Goal: Information Seeking & Learning: Learn about a topic

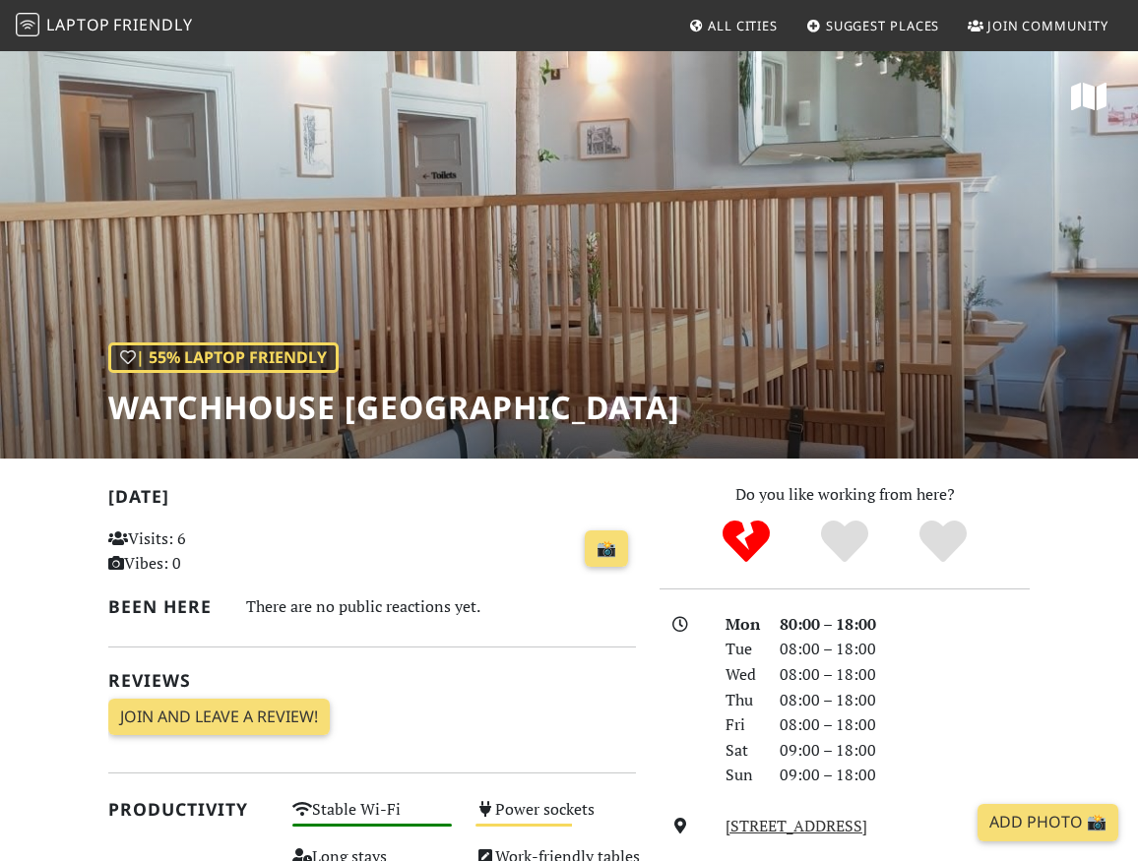
click at [714, 24] on span "All Cities" at bounding box center [743, 26] width 70 height 18
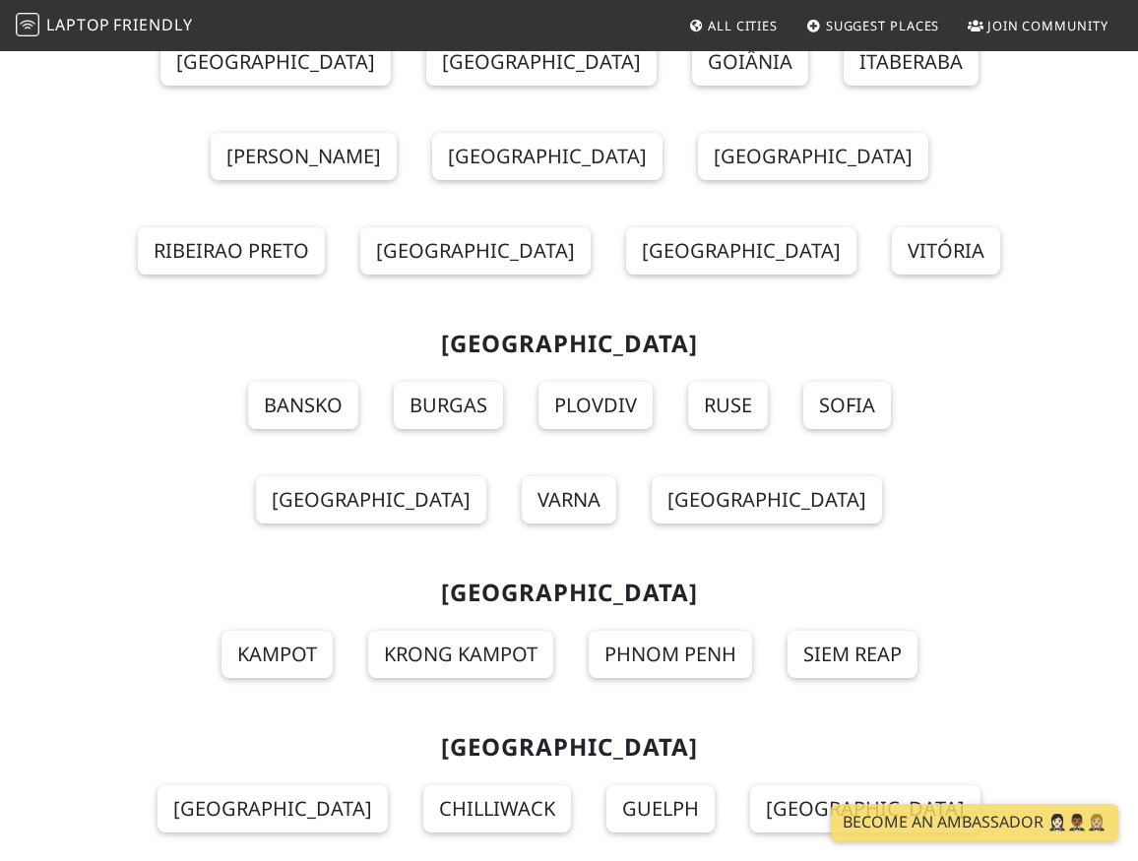
scroll to position [24015, 0]
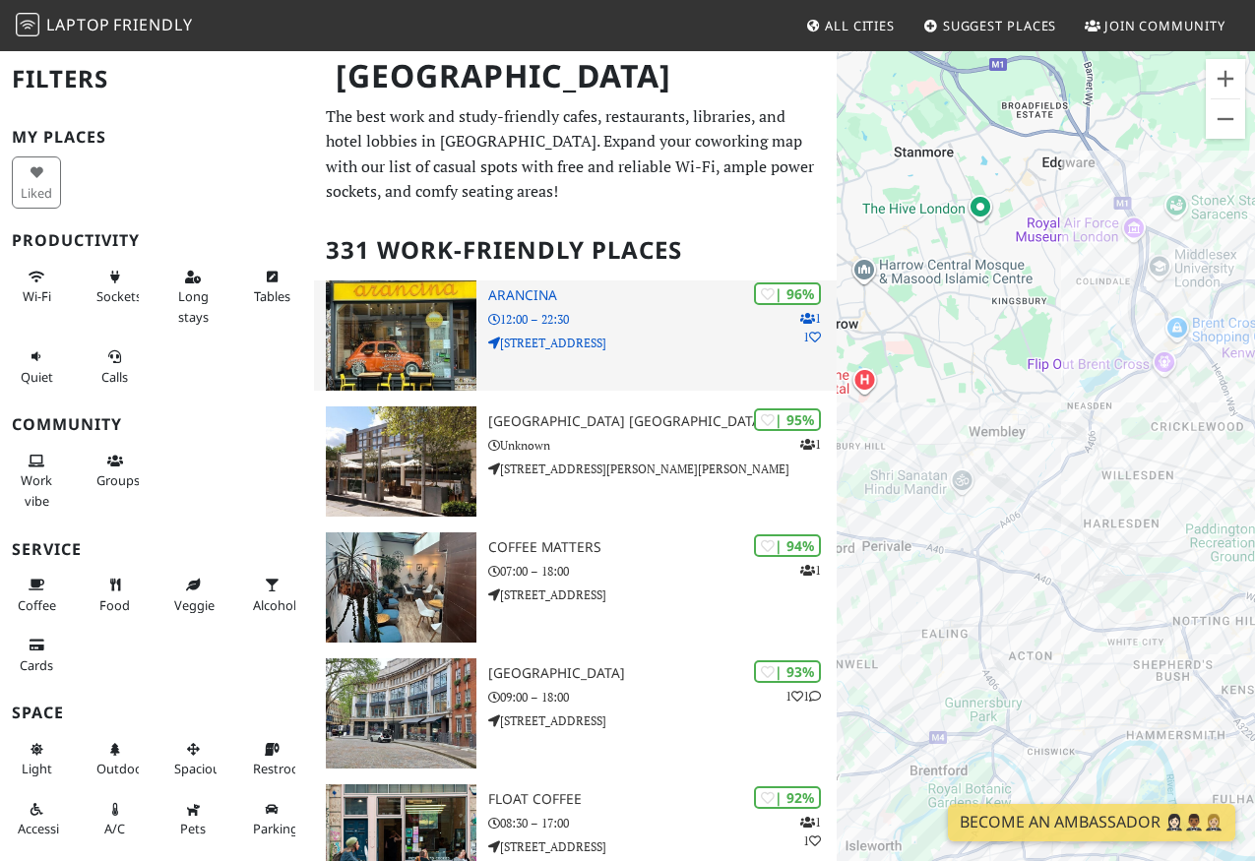
drag, startPoint x: 1127, startPoint y: 443, endPoint x: 694, endPoint y: 344, distance: 444.4
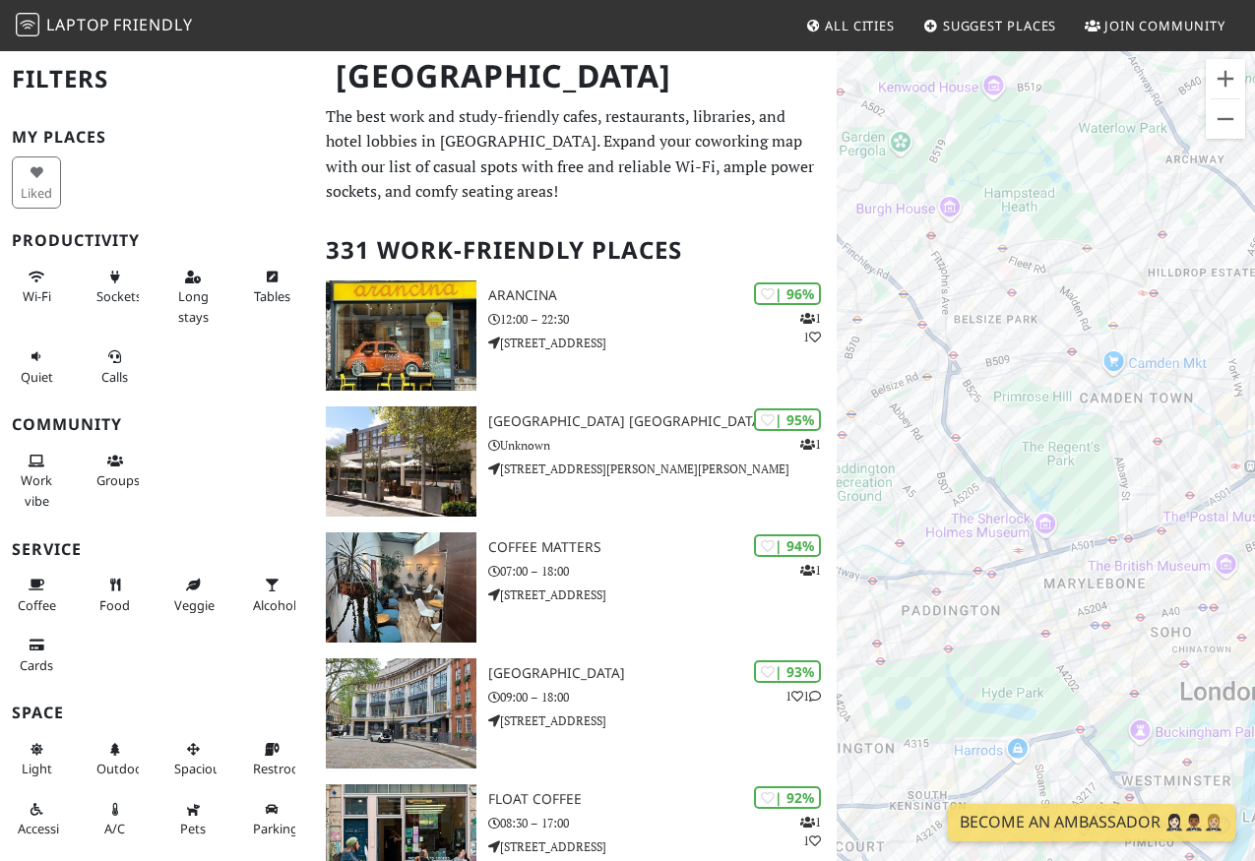
drag, startPoint x: 1014, startPoint y: 363, endPoint x: 1073, endPoint y: 408, distance: 73.8
click at [1073, 408] on div "To navigate, press the arrow keys." at bounding box center [1046, 479] width 418 height 861
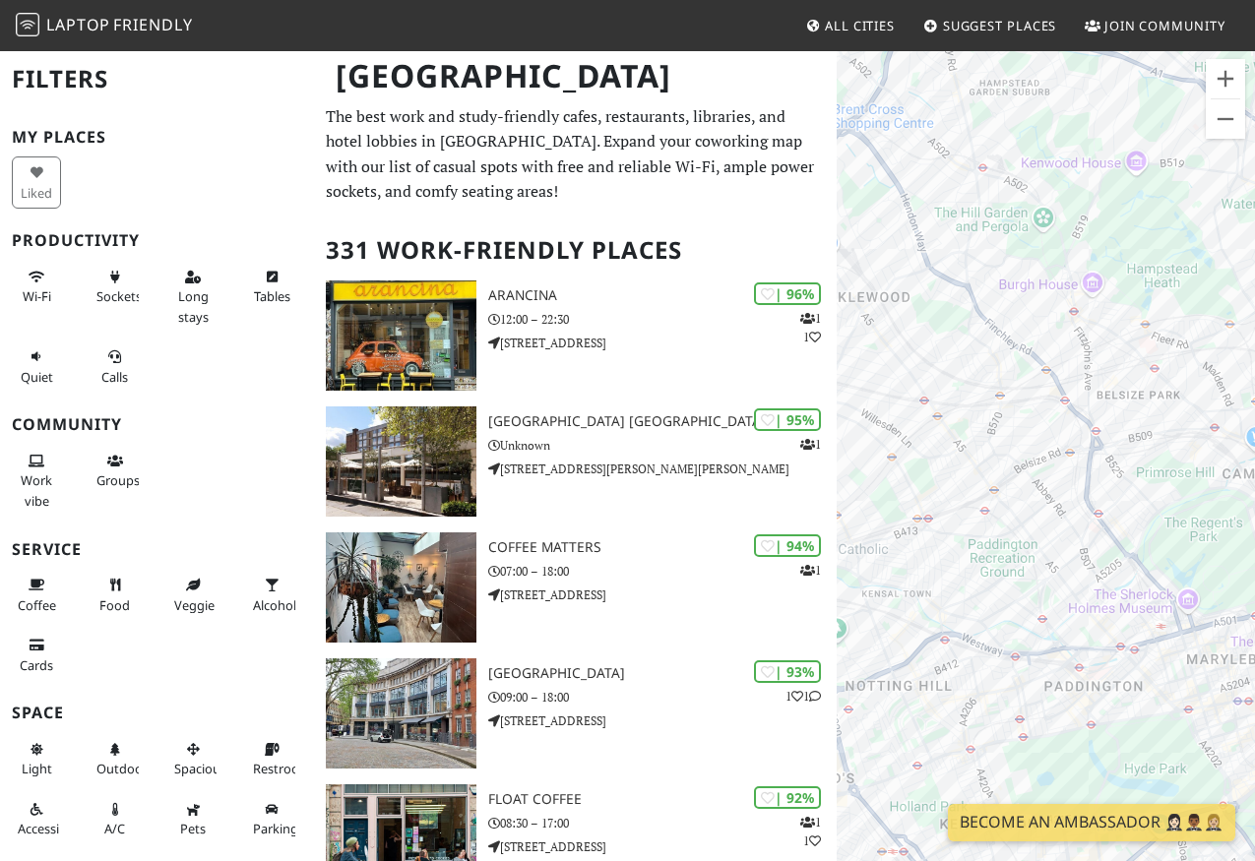
drag, startPoint x: 1073, startPoint y: 408, endPoint x: 1185, endPoint y: 452, distance: 120.6
click at [1137, 452] on div "To navigate, press the arrow keys." at bounding box center [1046, 479] width 418 height 861
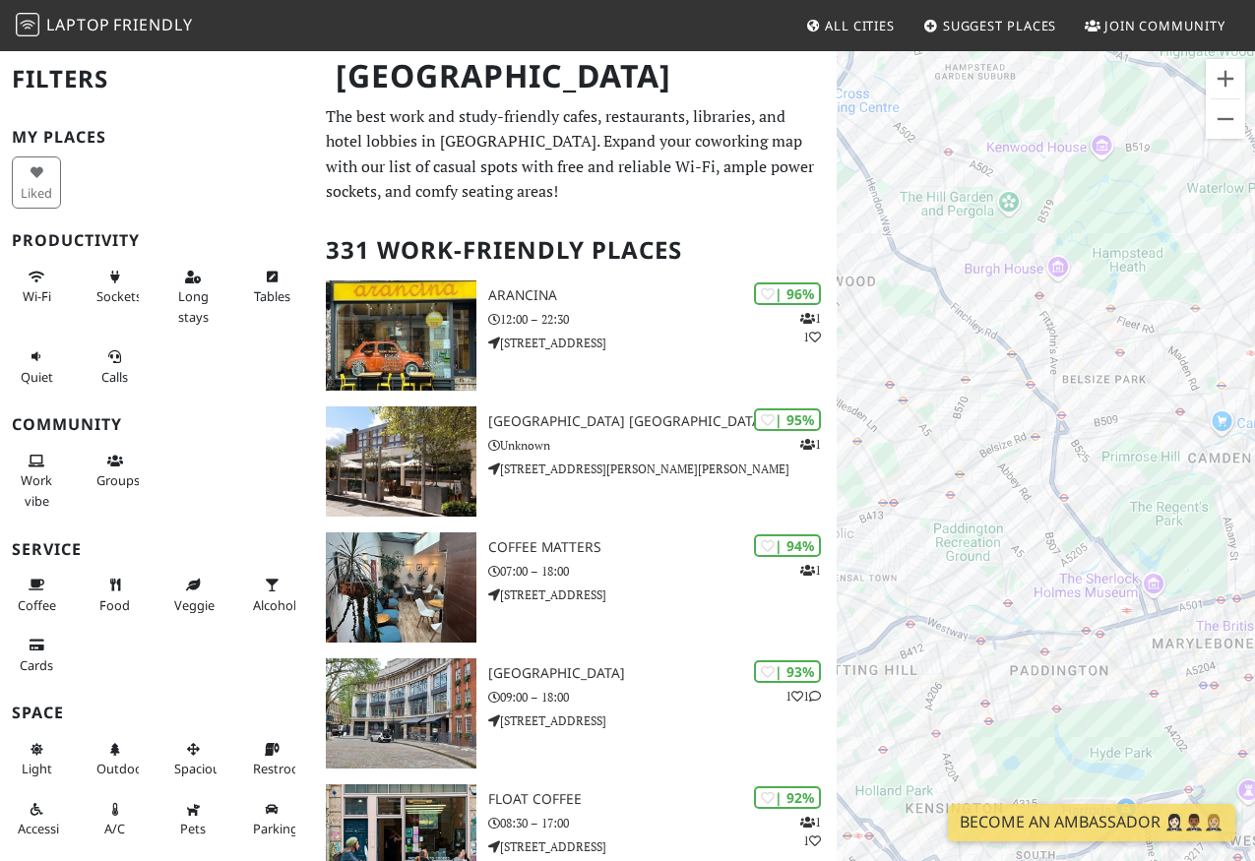
drag, startPoint x: 1020, startPoint y: 458, endPoint x: 987, endPoint y: 441, distance: 36.5
click at [987, 441] on div "To navigate, press the arrow keys." at bounding box center [1046, 479] width 418 height 861
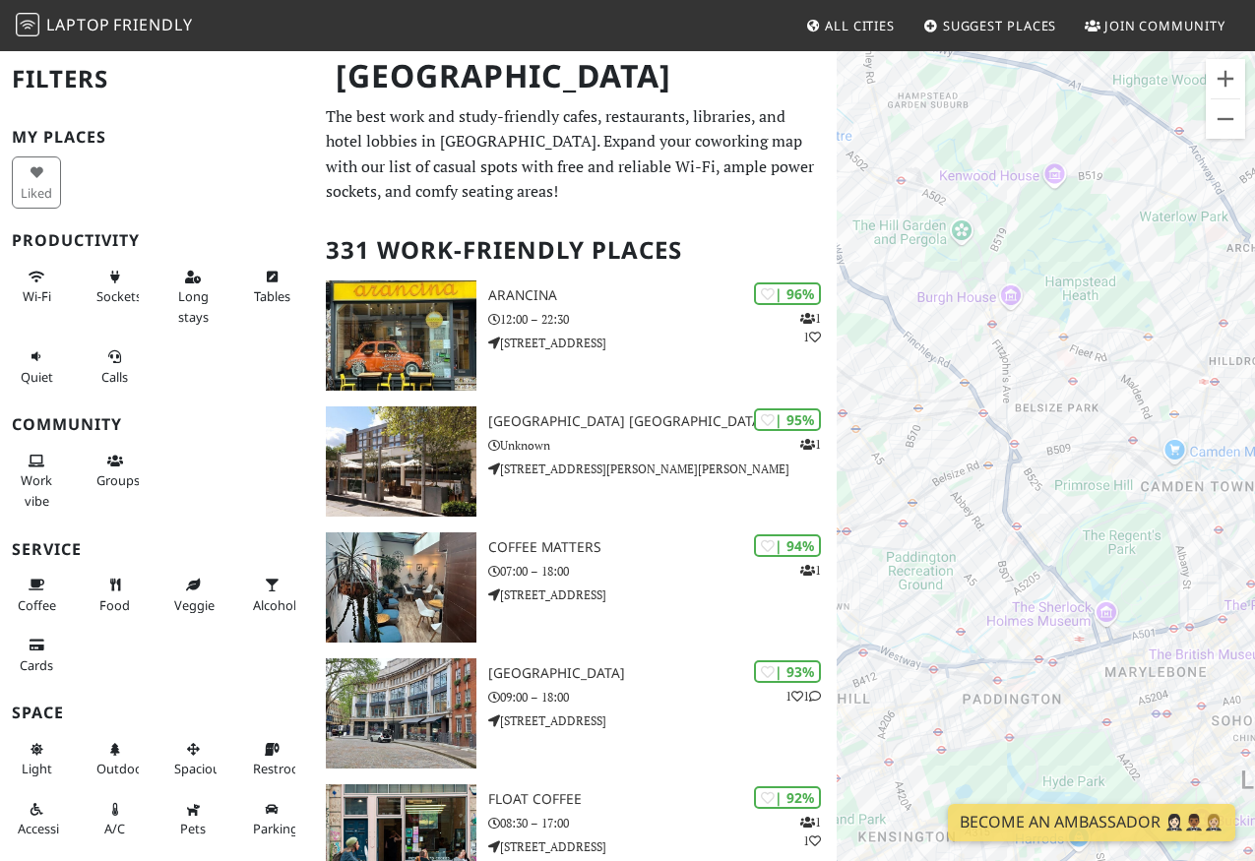
drag, startPoint x: 1035, startPoint y: 334, endPoint x: 1035, endPoint y: 381, distance: 47.3
click at [1035, 381] on div "To navigate, press the arrow keys." at bounding box center [1046, 479] width 418 height 861
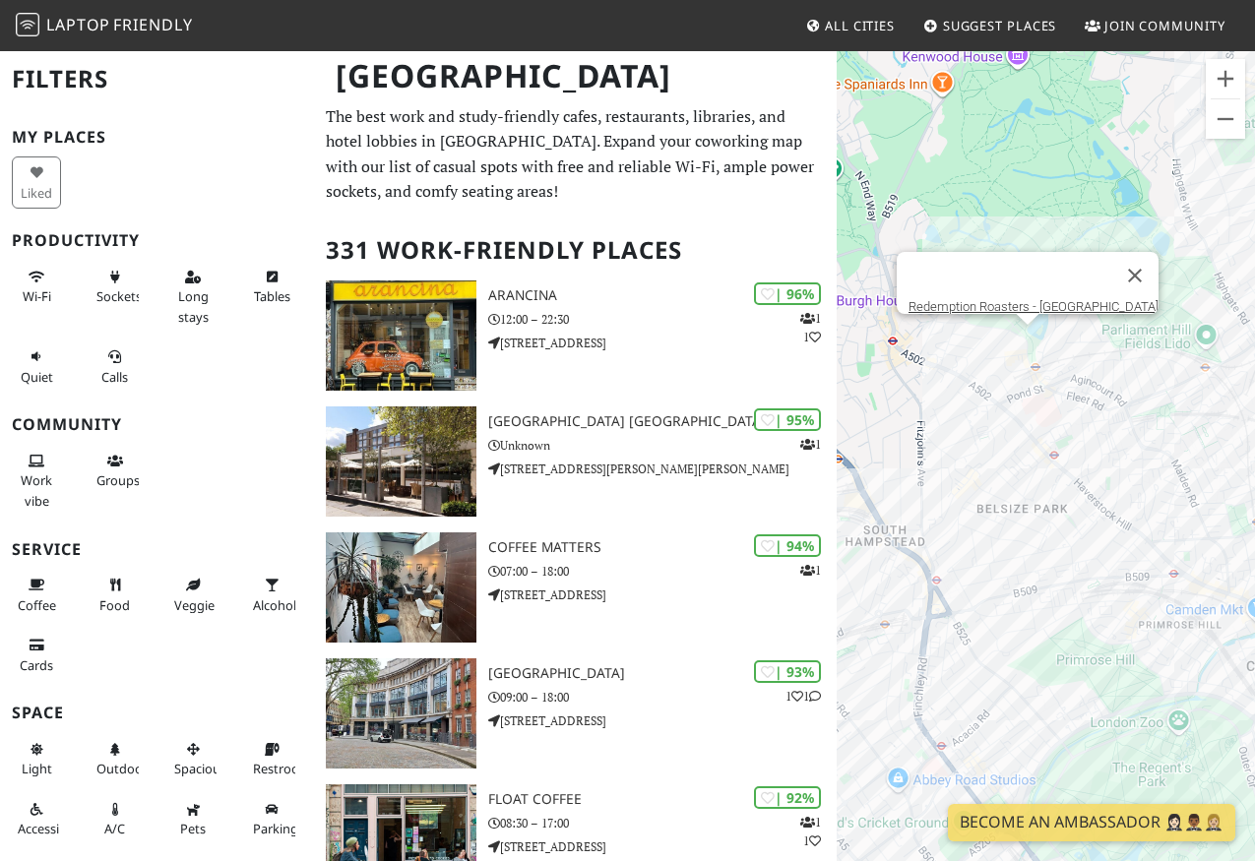
click at [1027, 348] on div "To navigate, press the arrow keys. Redemption Roasters - Hampstead Heath" at bounding box center [1046, 479] width 418 height 861
click at [1027, 299] on link "Redemption Roasters - Hampstead Heath" at bounding box center [1034, 306] width 250 height 15
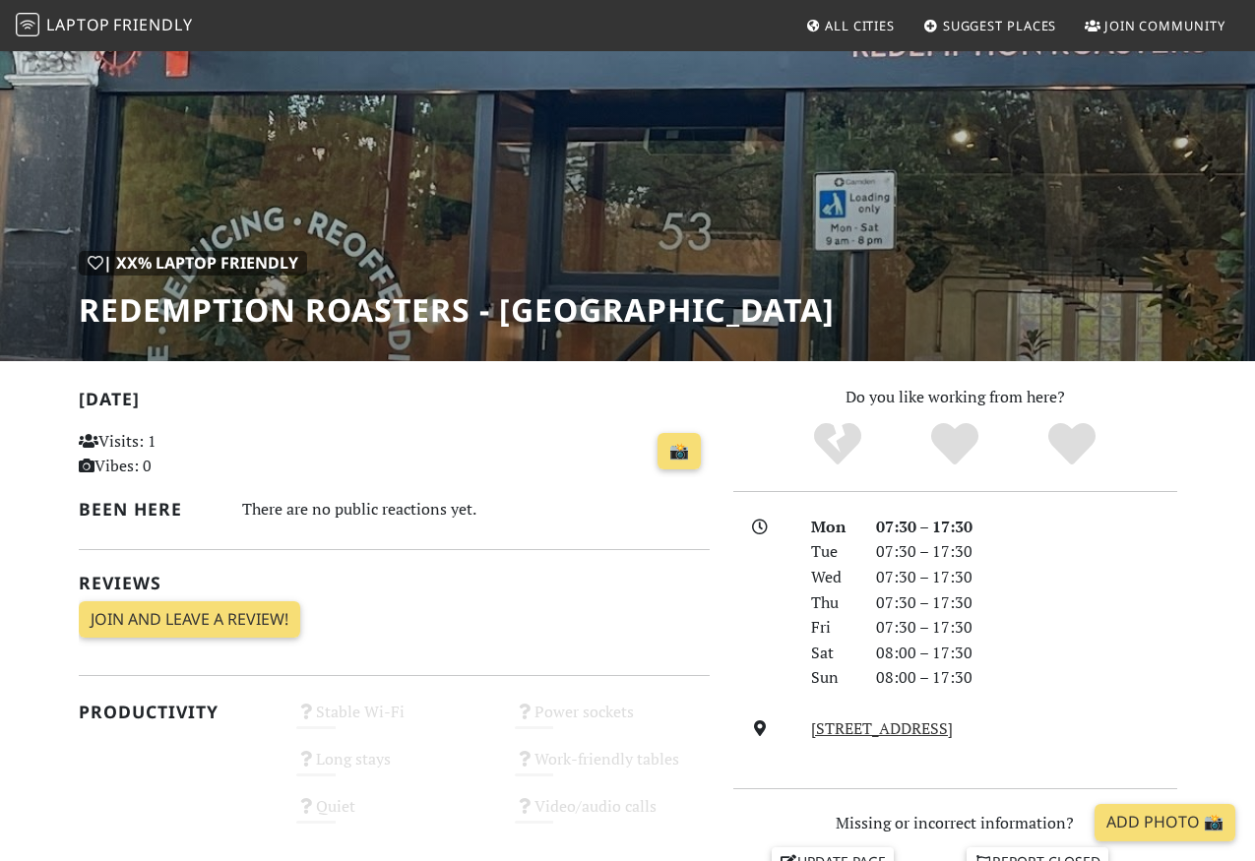
scroll to position [58, 0]
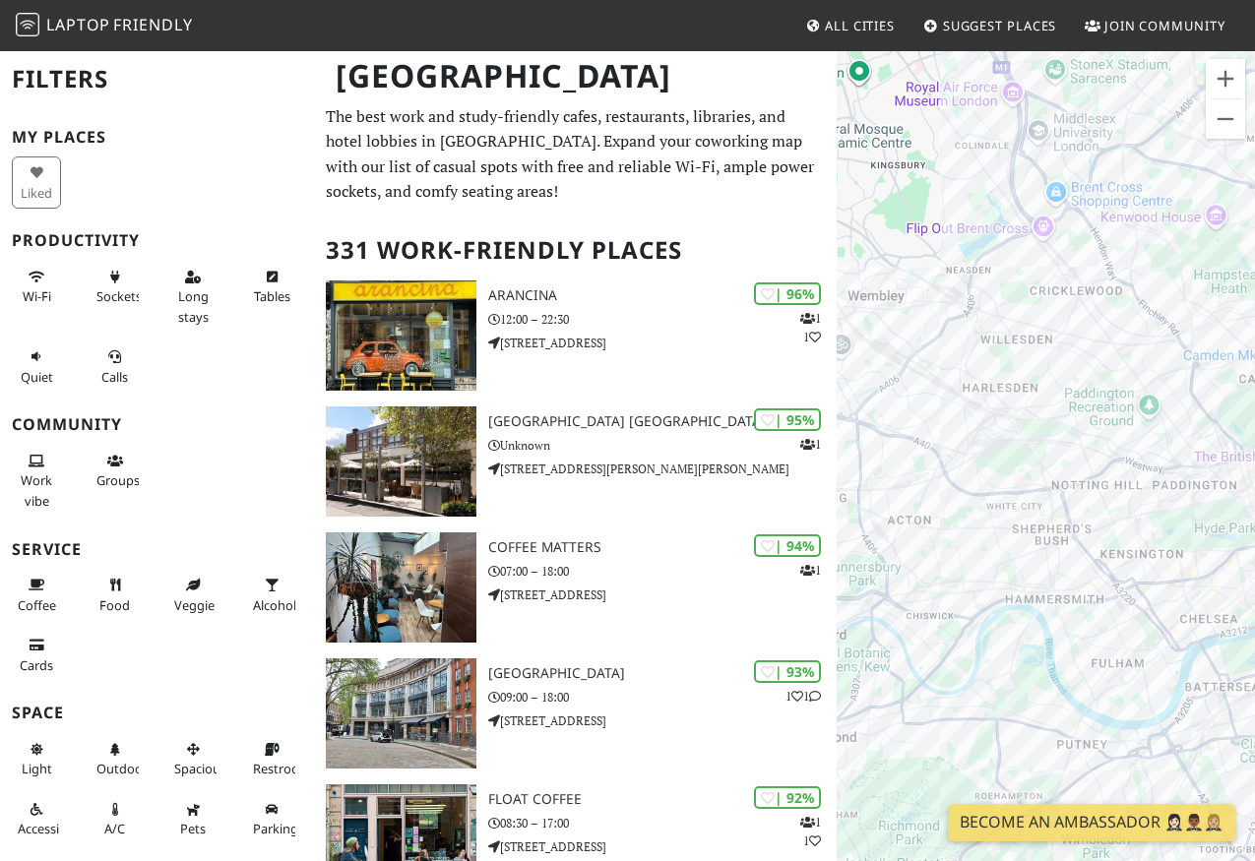
drag, startPoint x: 1122, startPoint y: 287, endPoint x: 1078, endPoint y: 368, distance: 92.1
click at [1078, 368] on div "To navigate, press the arrow keys." at bounding box center [1046, 479] width 418 height 861
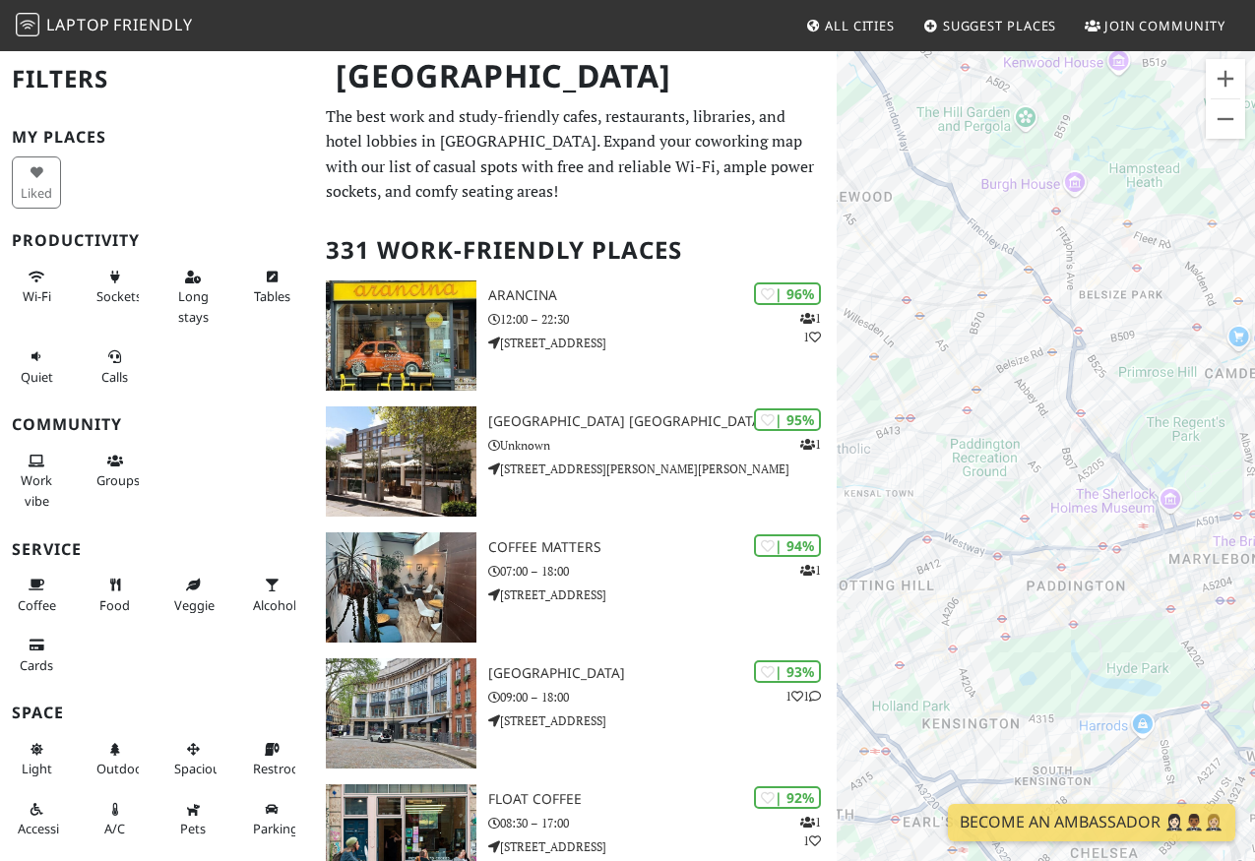
drag, startPoint x: 1182, startPoint y: 447, endPoint x: 952, endPoint y: 406, distance: 234.0
click at [952, 406] on div "To navigate, press the arrow keys." at bounding box center [1046, 479] width 418 height 861
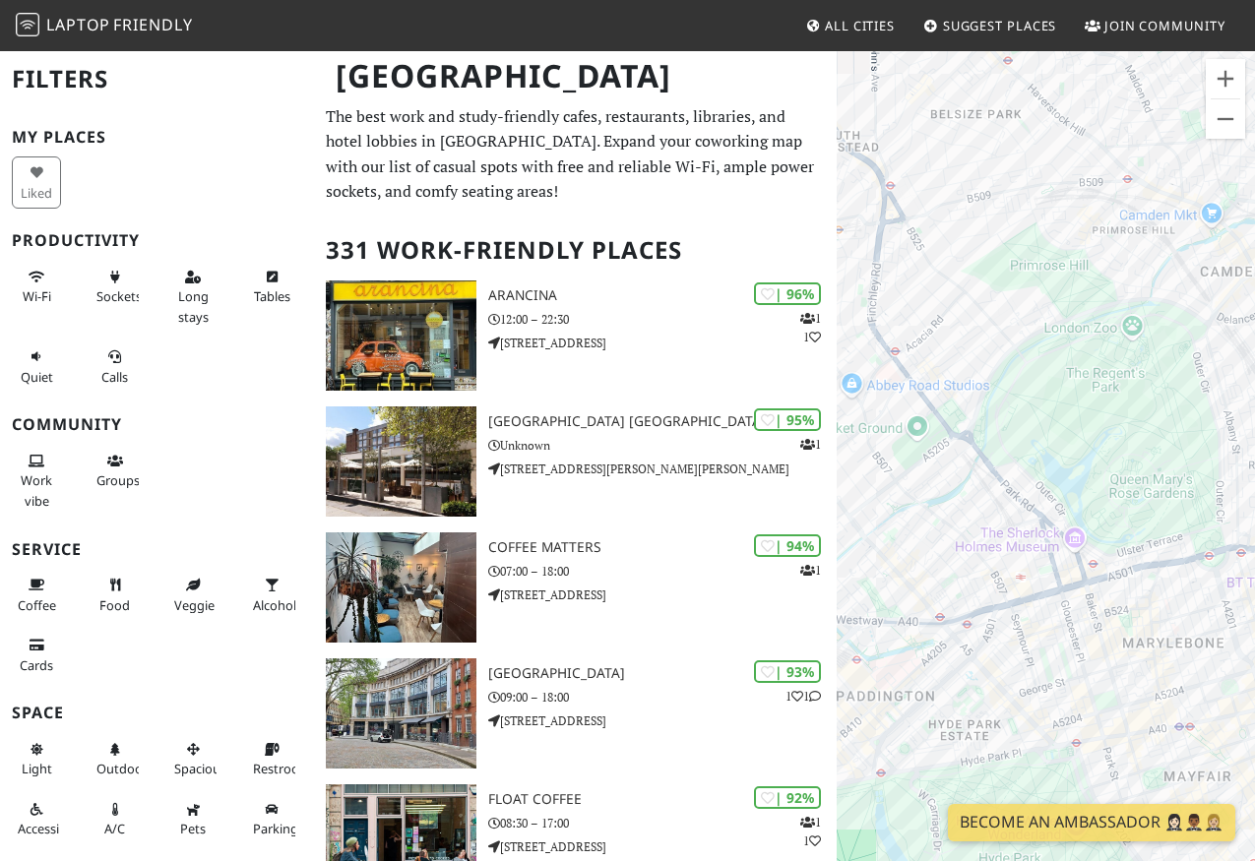
drag, startPoint x: 952, startPoint y: 568, endPoint x: 1119, endPoint y: 570, distance: 167.4
click at [1121, 571] on div "To navigate, press the arrow keys." at bounding box center [1046, 479] width 418 height 861
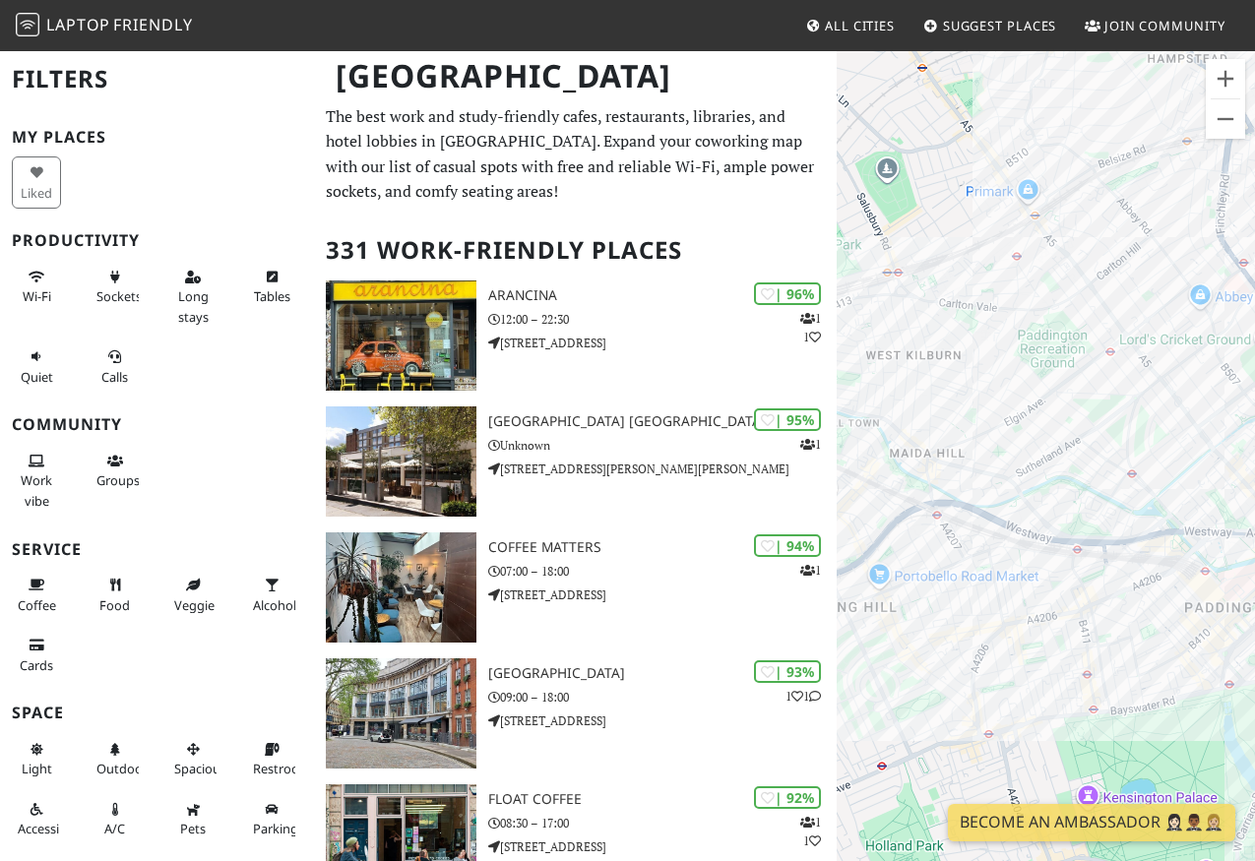
drag, startPoint x: 1028, startPoint y: 753, endPoint x: 1028, endPoint y: 610, distance: 142.7
click at [1028, 610] on div "To navigate, press the arrow keys." at bounding box center [1046, 479] width 418 height 861
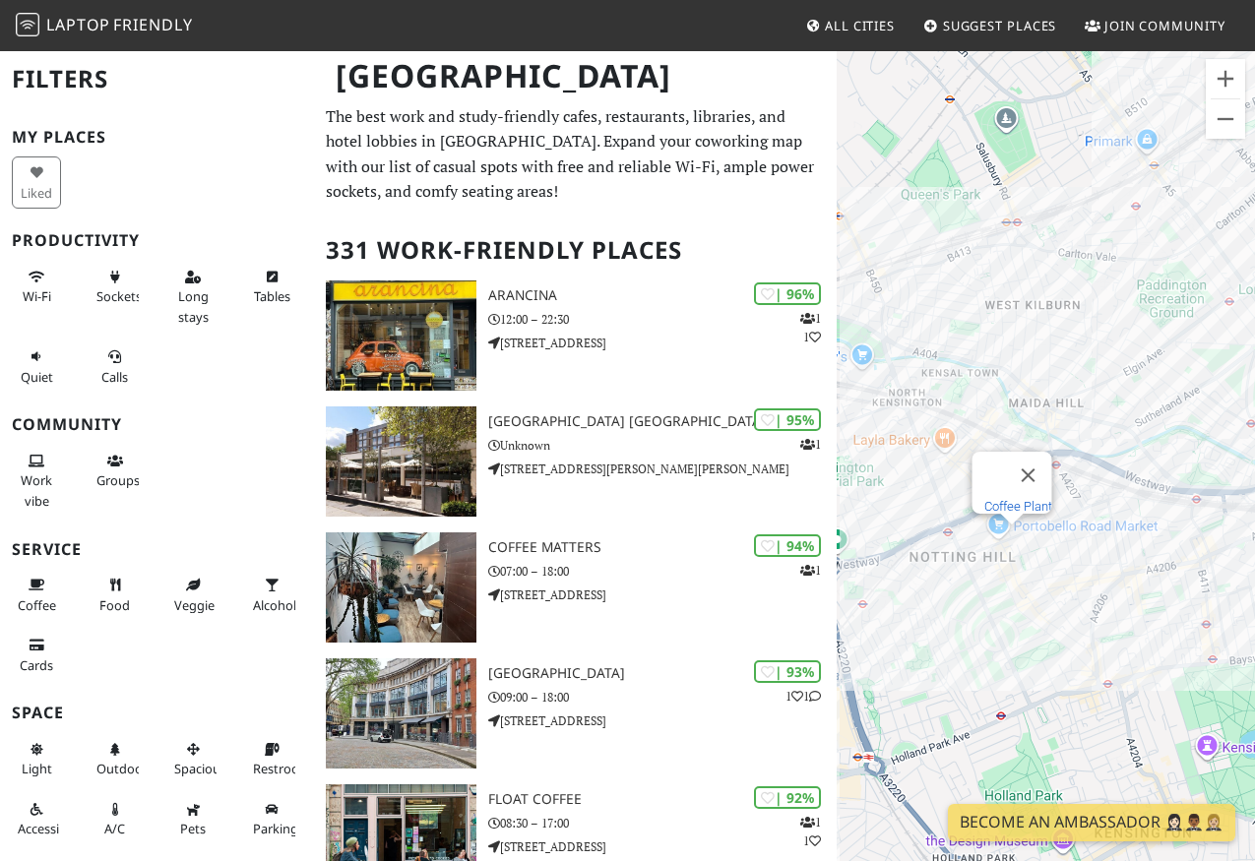
click at [1005, 499] on link "Coffee Plant" at bounding box center [1017, 506] width 68 height 15
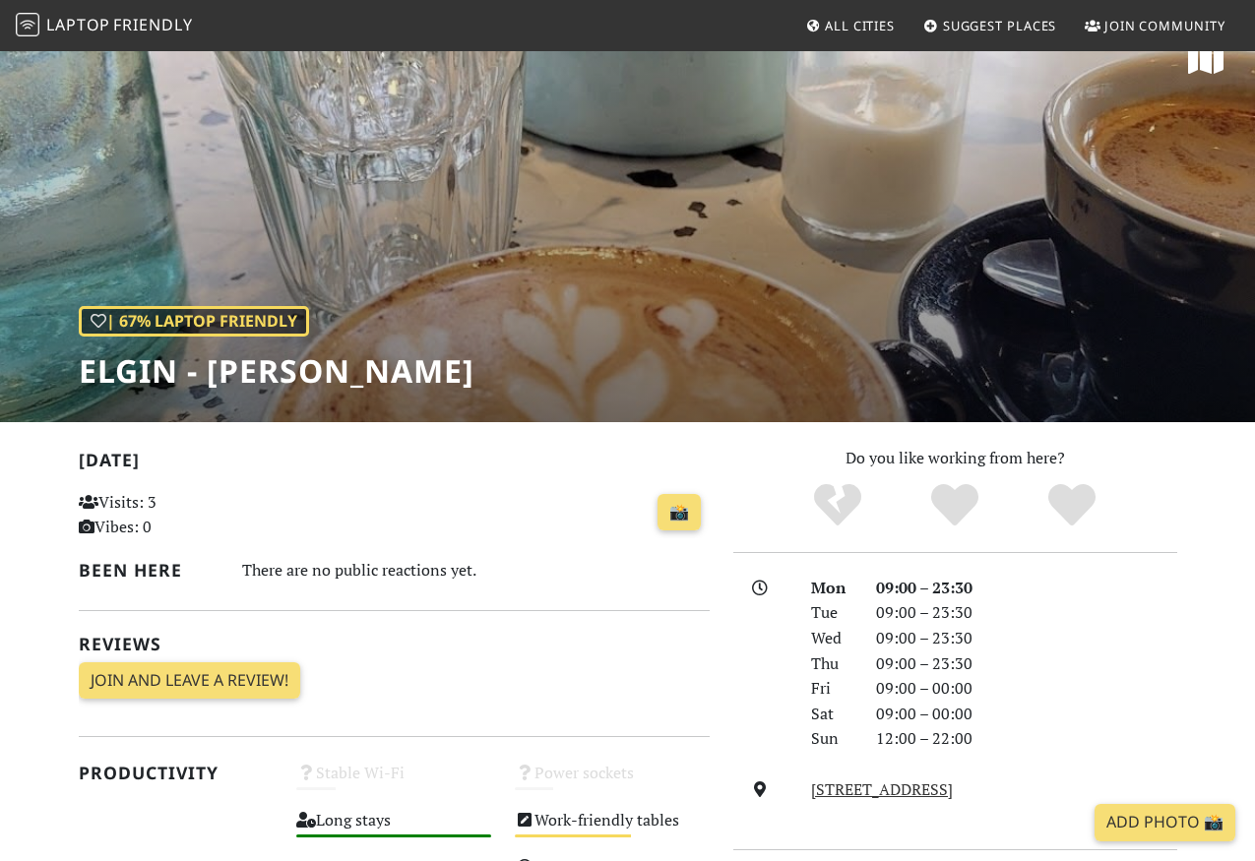
scroll to position [1, 0]
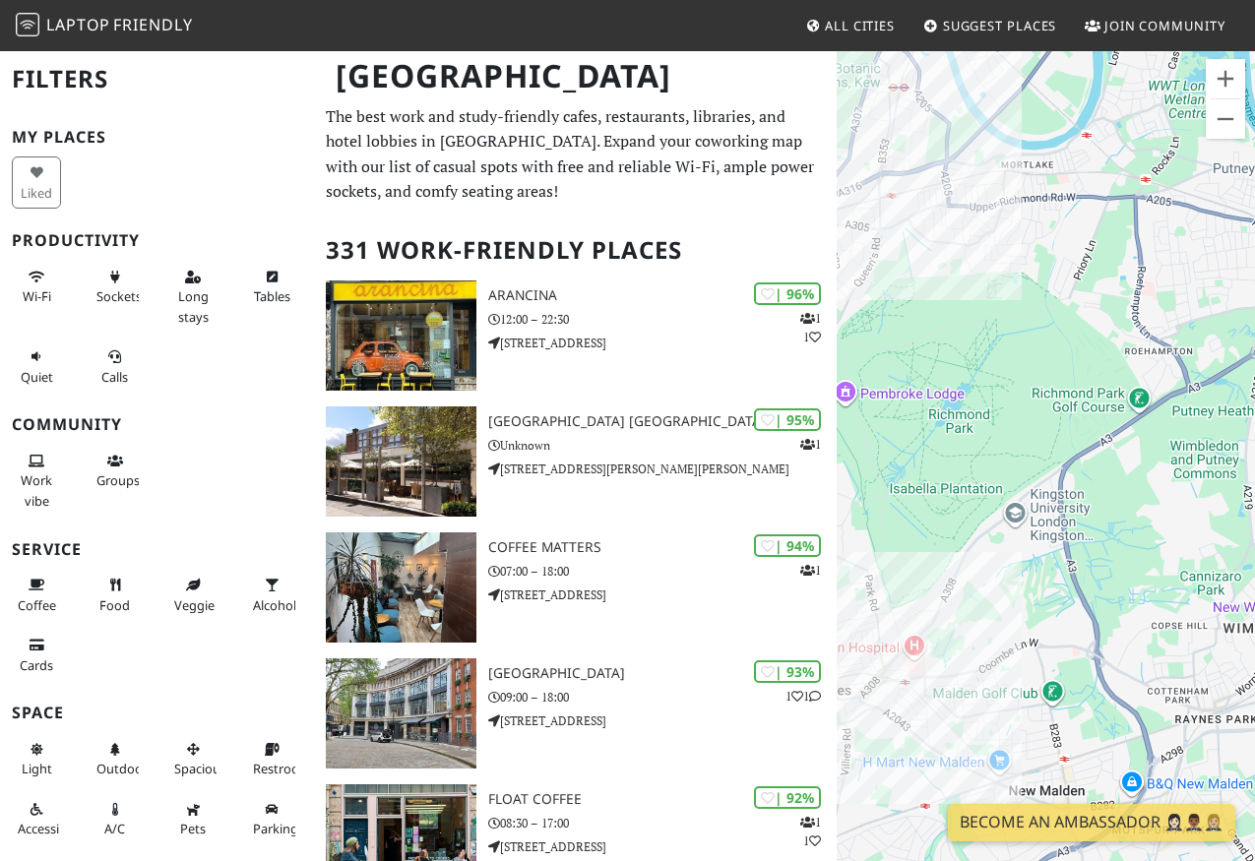
drag, startPoint x: 1095, startPoint y: 507, endPoint x: 884, endPoint y: 555, distance: 216.1
click at [884, 555] on div "To navigate, press the arrow keys." at bounding box center [1046, 479] width 418 height 861
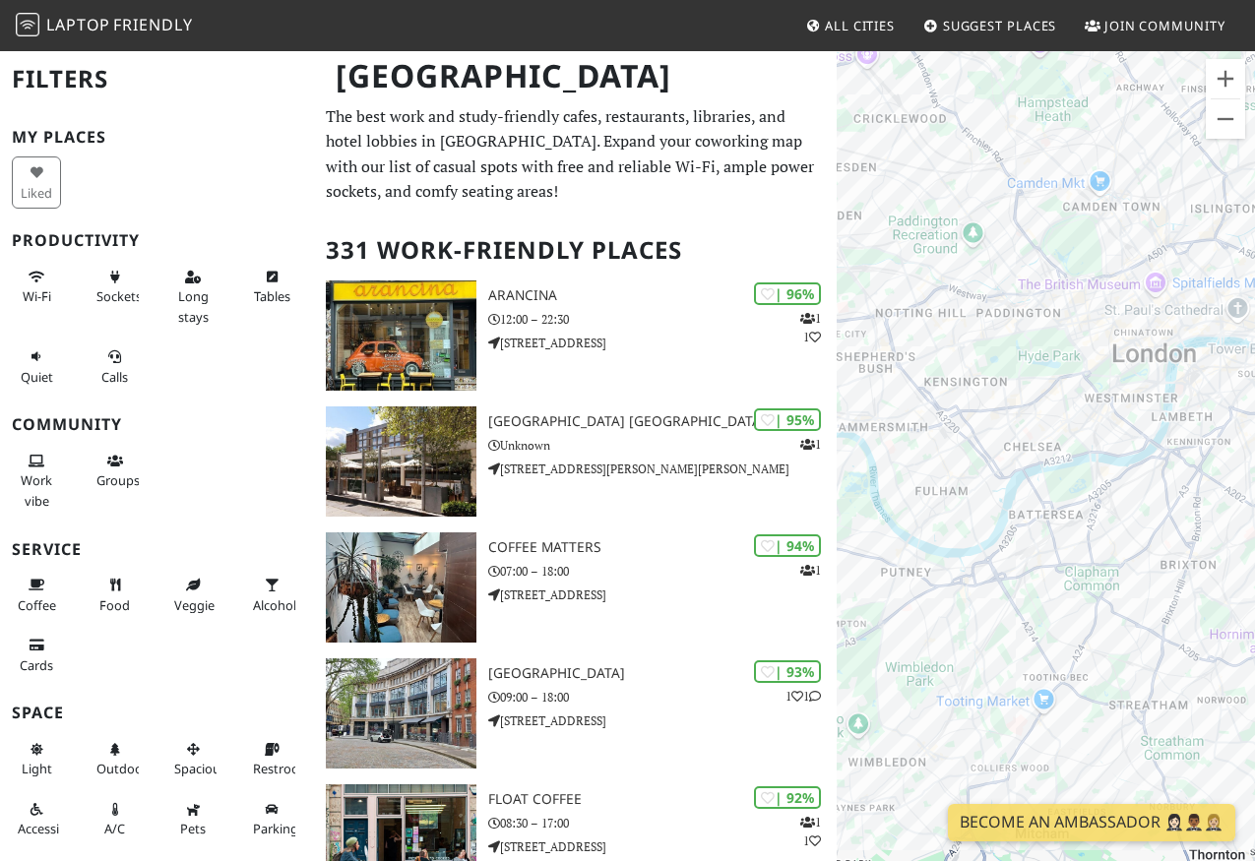
drag, startPoint x: 1148, startPoint y: 528, endPoint x: 1047, endPoint y: 676, distance: 179.4
click at [1047, 676] on div "To navigate, press the arrow keys." at bounding box center [1046, 479] width 418 height 861
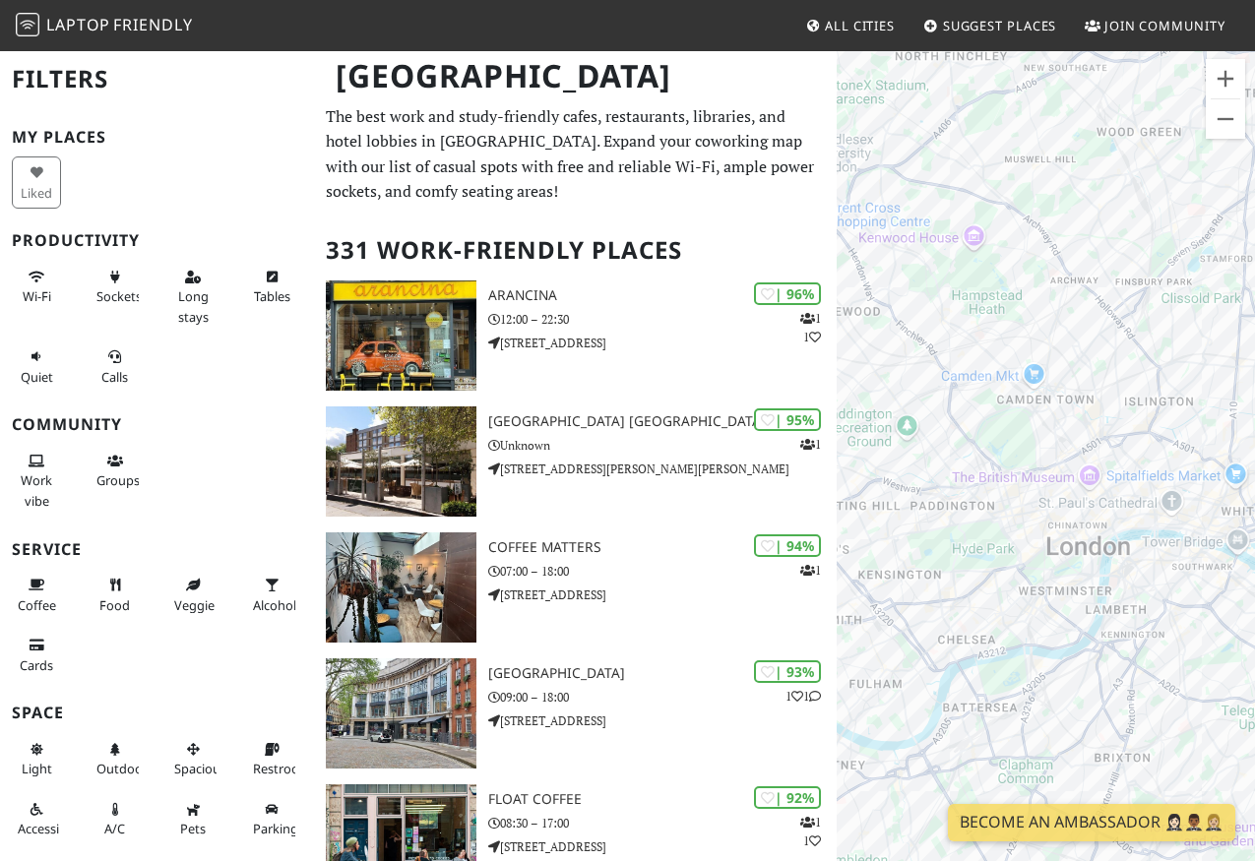
drag, startPoint x: 982, startPoint y: 490, endPoint x: 1097, endPoint y: 605, distance: 162.2
click at [1097, 605] on div "To navigate, press the arrow keys." at bounding box center [1046, 479] width 418 height 861
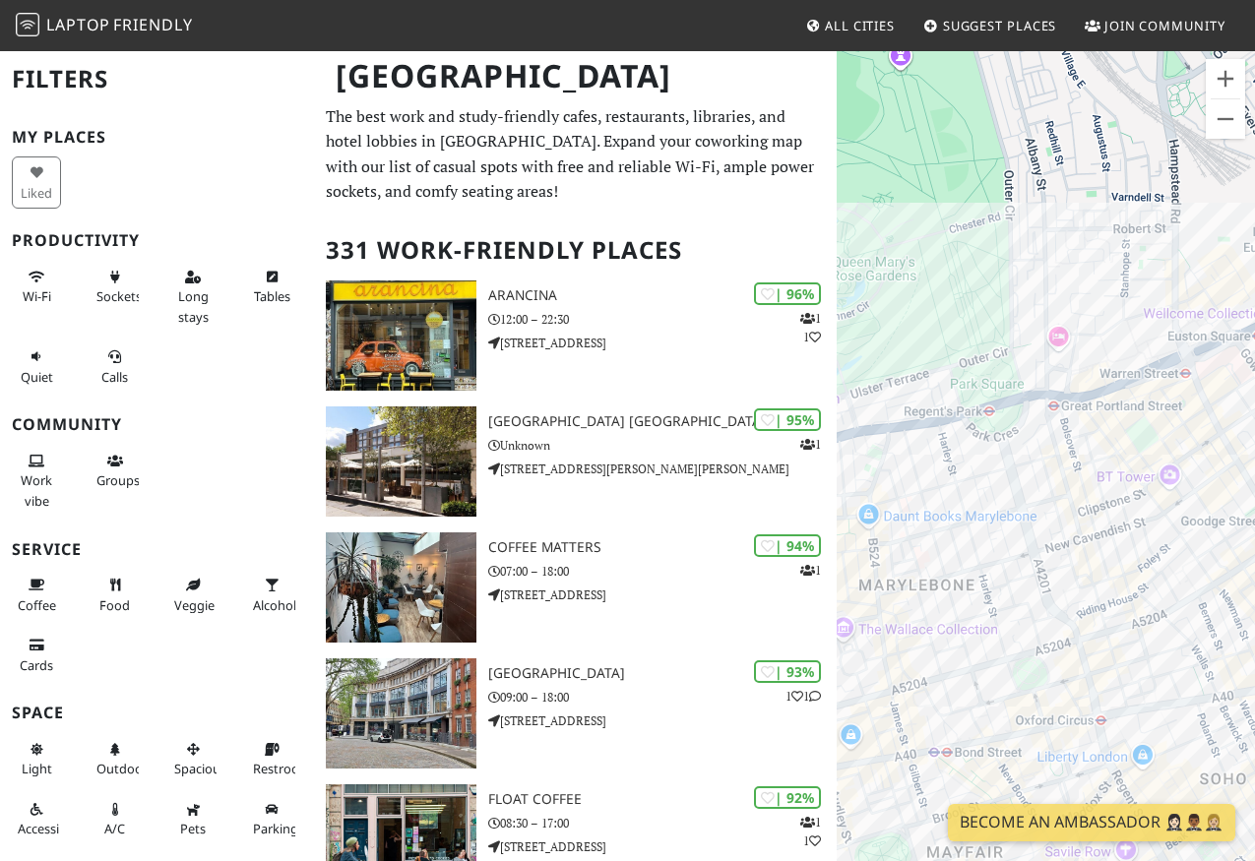
drag, startPoint x: 1117, startPoint y: 686, endPoint x: 963, endPoint y: 630, distance: 164.4
click at [963, 630] on div "To navigate, press the arrow keys." at bounding box center [1046, 479] width 418 height 861
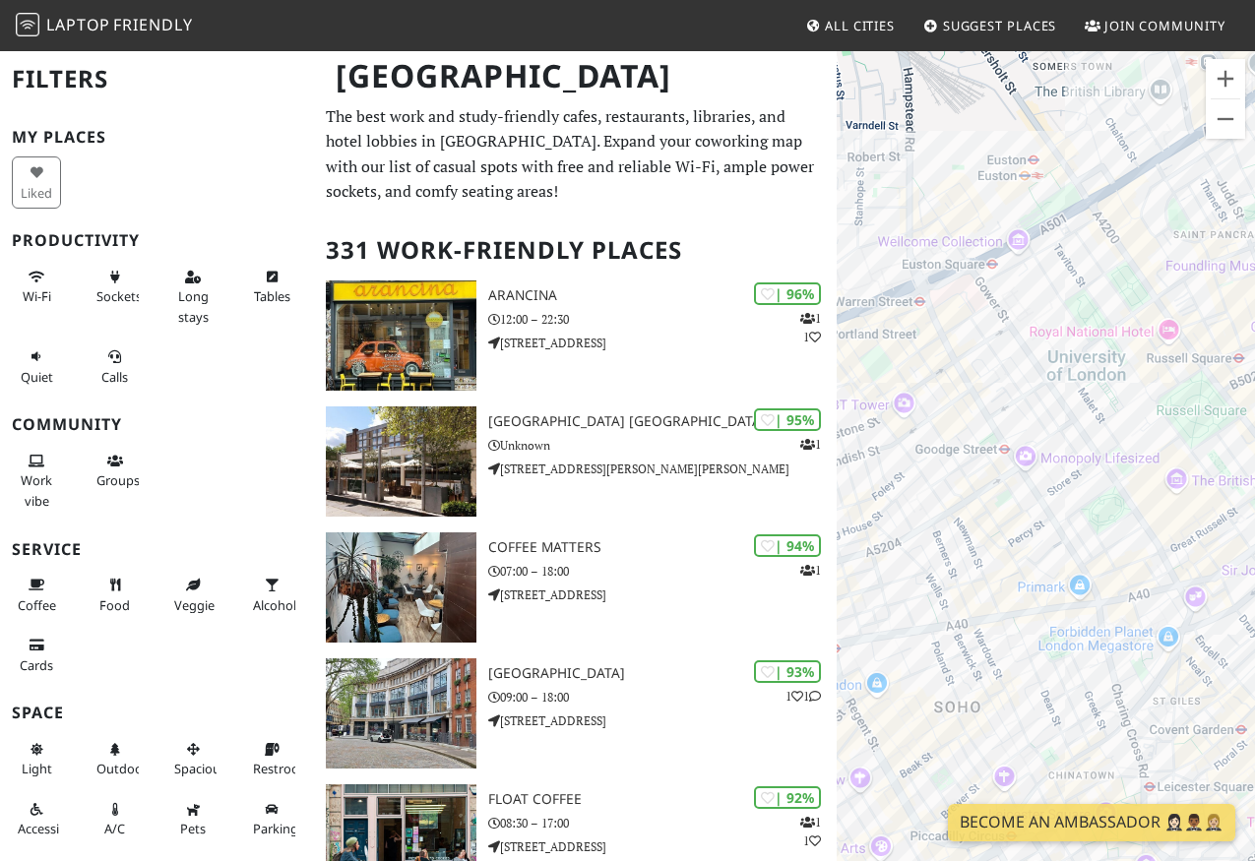
drag, startPoint x: 922, startPoint y: 499, endPoint x: 993, endPoint y: 499, distance: 70.9
click at [993, 499] on div "To navigate, press the arrow keys." at bounding box center [1046, 479] width 418 height 861
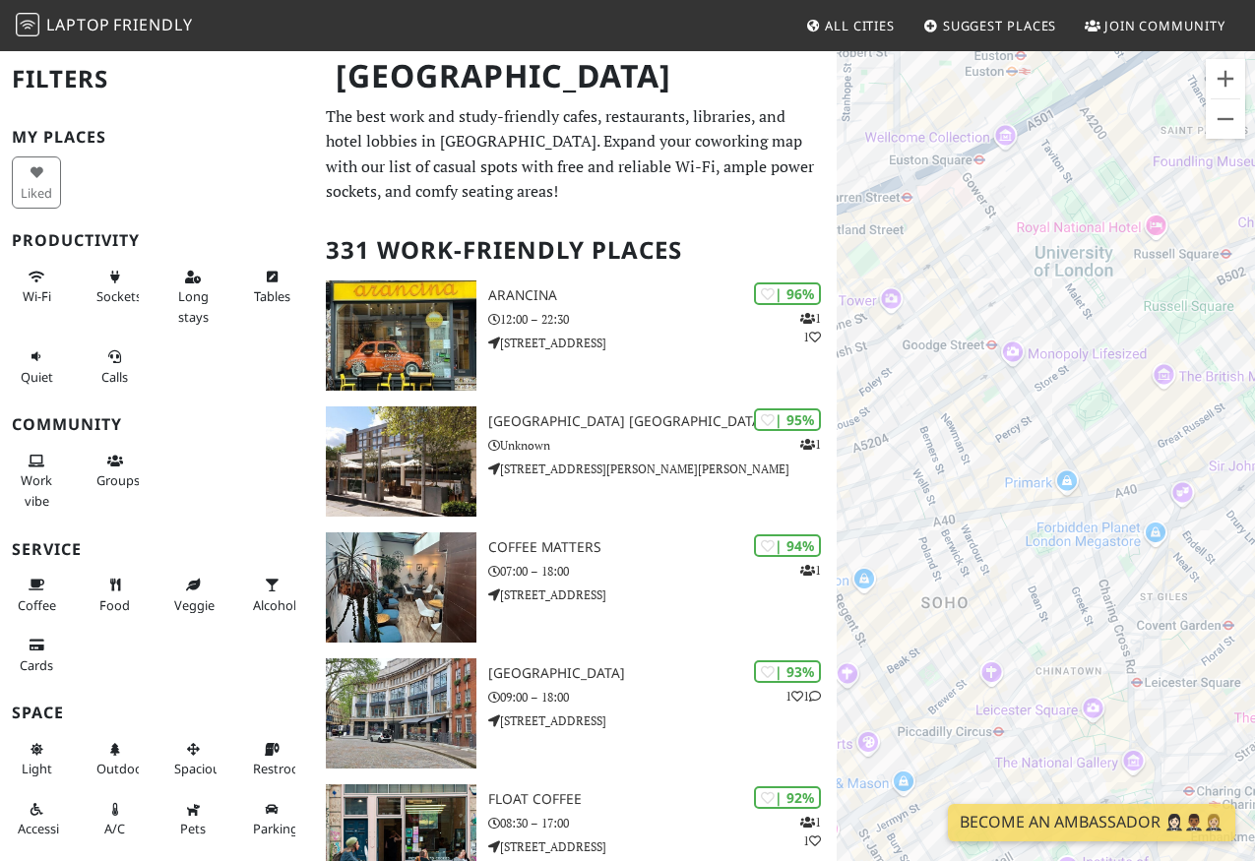
drag, startPoint x: 1116, startPoint y: 703, endPoint x: 987, endPoint y: 597, distance: 167.1
click at [987, 597] on div "To navigate, press the arrow keys." at bounding box center [1046, 479] width 418 height 861
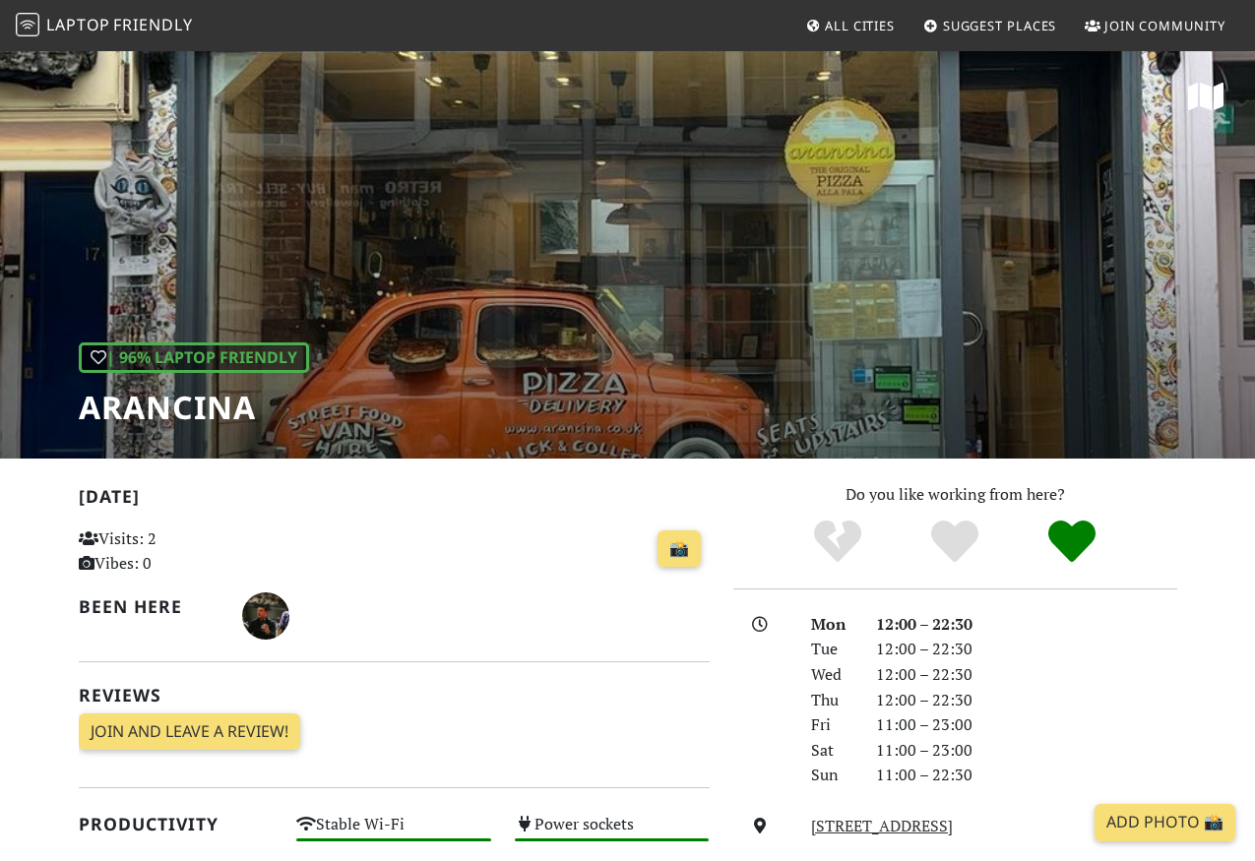
scroll to position [881, 0]
